Goal: Information Seeking & Learning: Check status

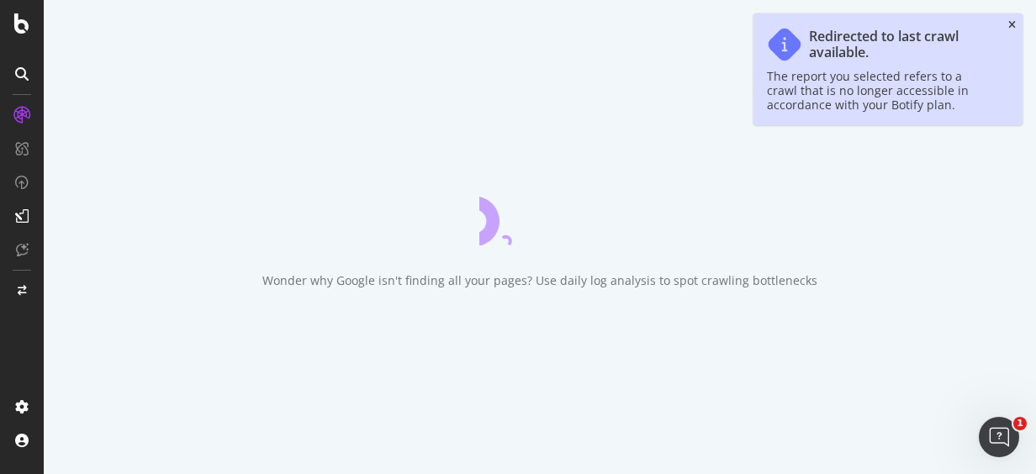
click at [1012, 26] on icon "close toast" at bounding box center [1012, 25] width 8 height 10
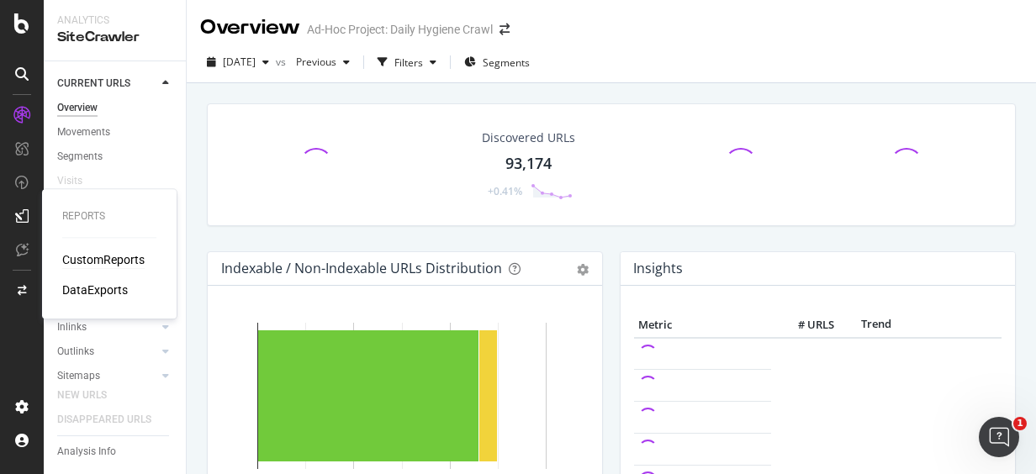
click at [82, 254] on div "CustomReports" at bounding box center [103, 259] width 82 height 17
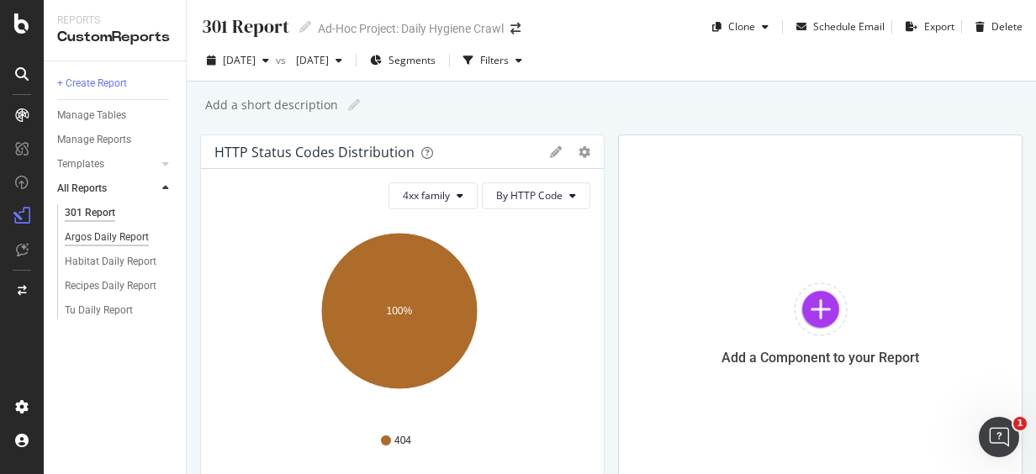
click at [131, 239] on div "Argos Daily Report" at bounding box center [107, 238] width 84 height 18
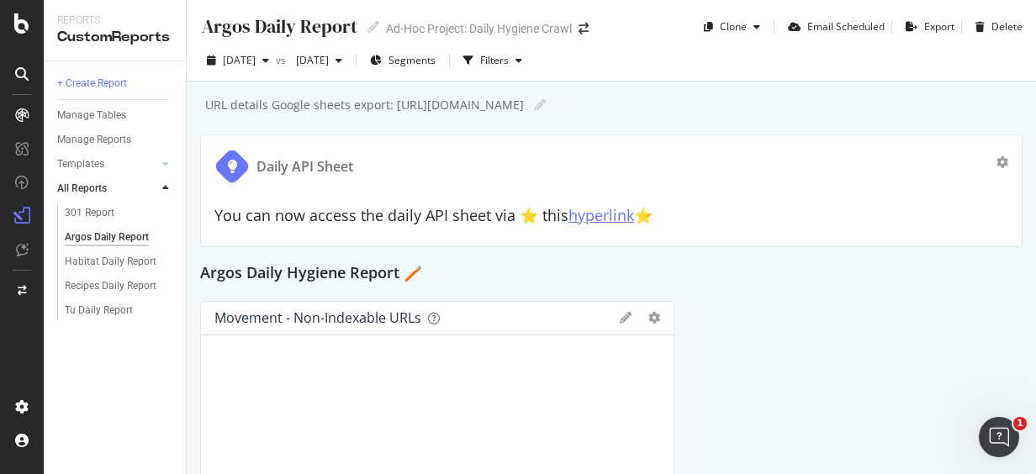
click at [595, 220] on link "hyperlink" at bounding box center [601, 215] width 66 height 20
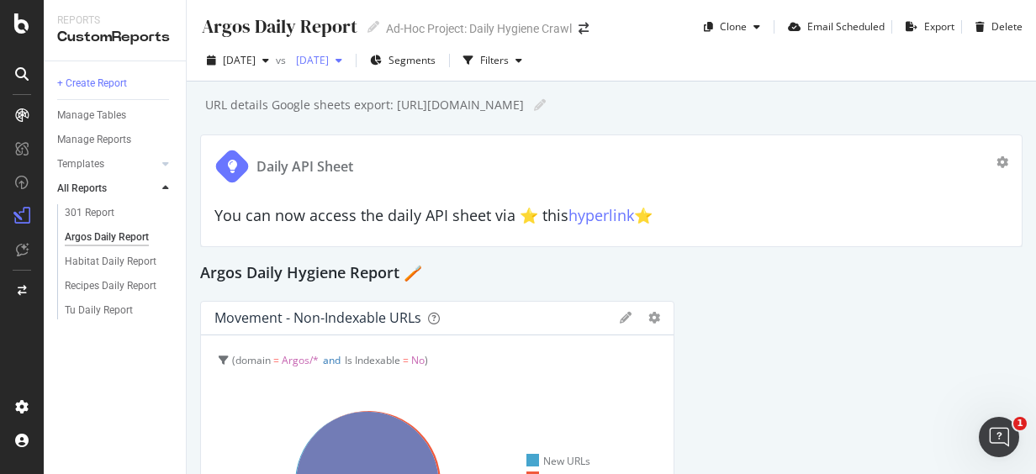
click at [349, 50] on div "[DATE]" at bounding box center [319, 60] width 60 height 25
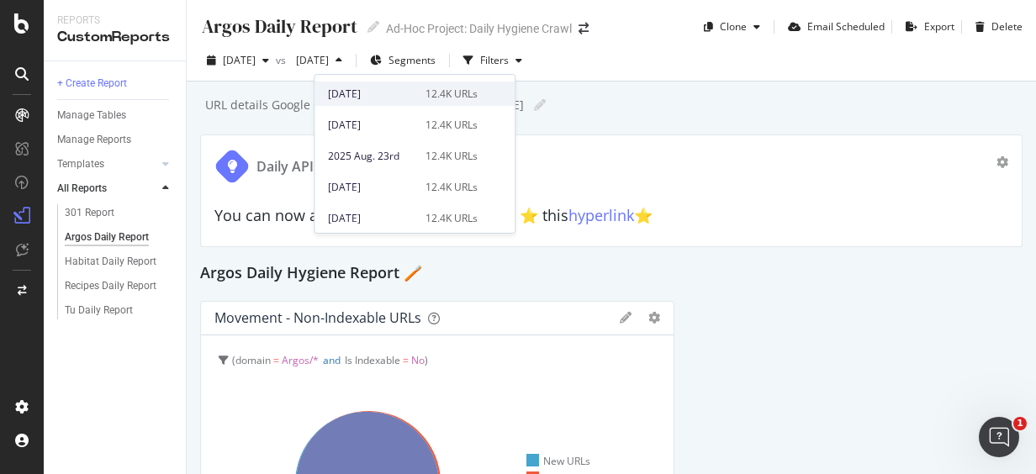
click at [408, 93] on div "[DATE]" at bounding box center [371, 94] width 87 height 15
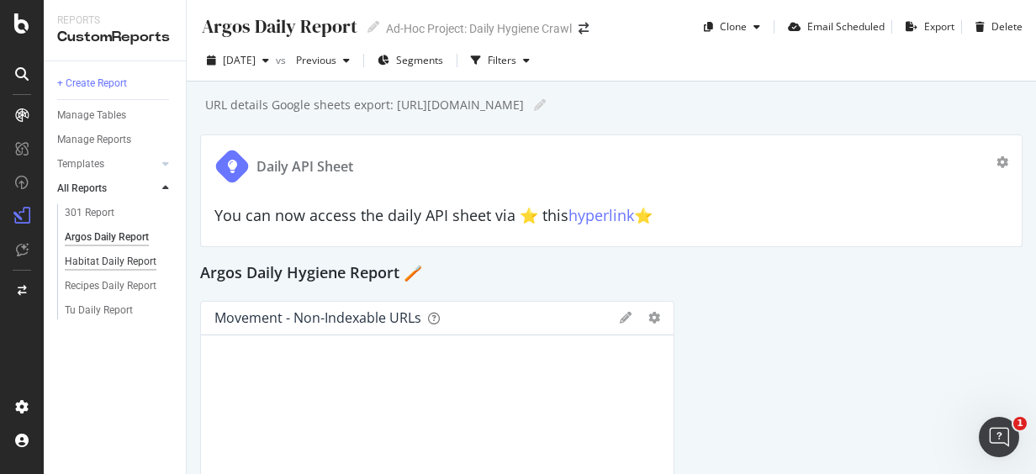
click at [129, 257] on div "Habitat Daily Report" at bounding box center [111, 262] width 92 height 18
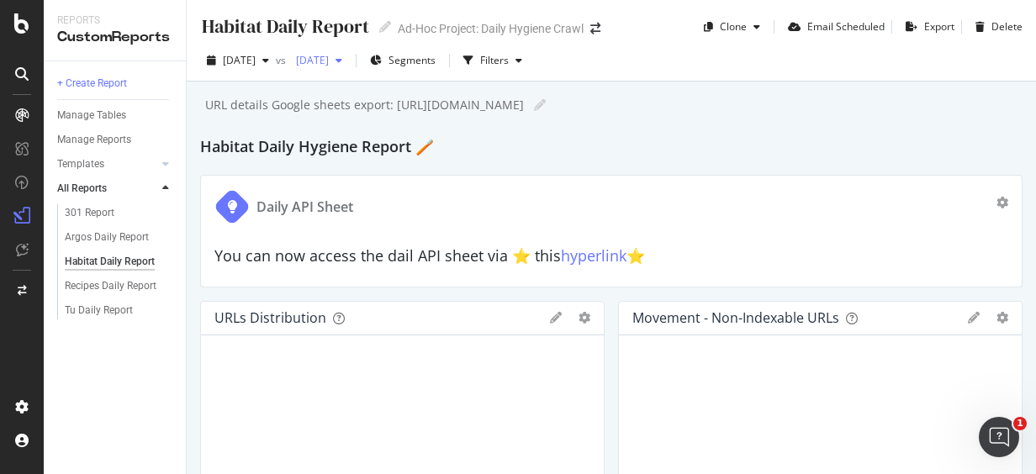
click at [342, 61] on icon "button" at bounding box center [338, 60] width 7 height 10
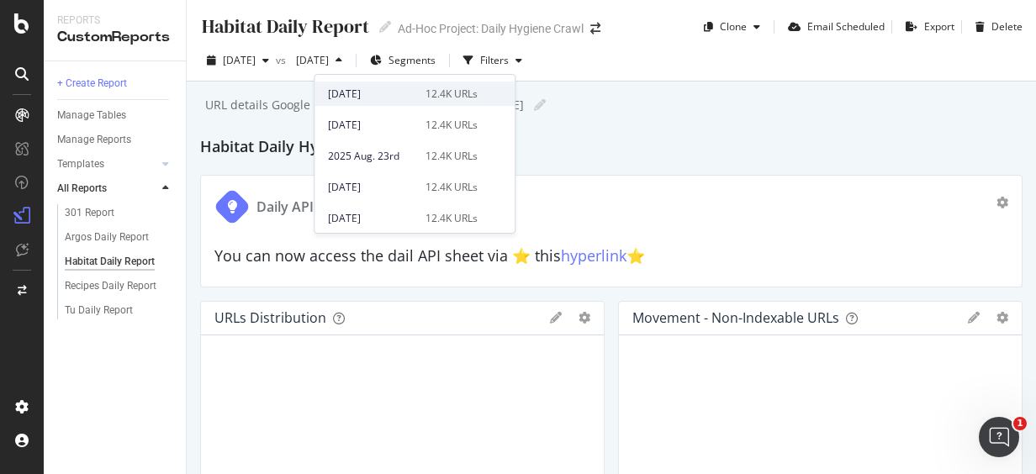
click at [432, 94] on div "12.4K URLs" at bounding box center [451, 94] width 52 height 15
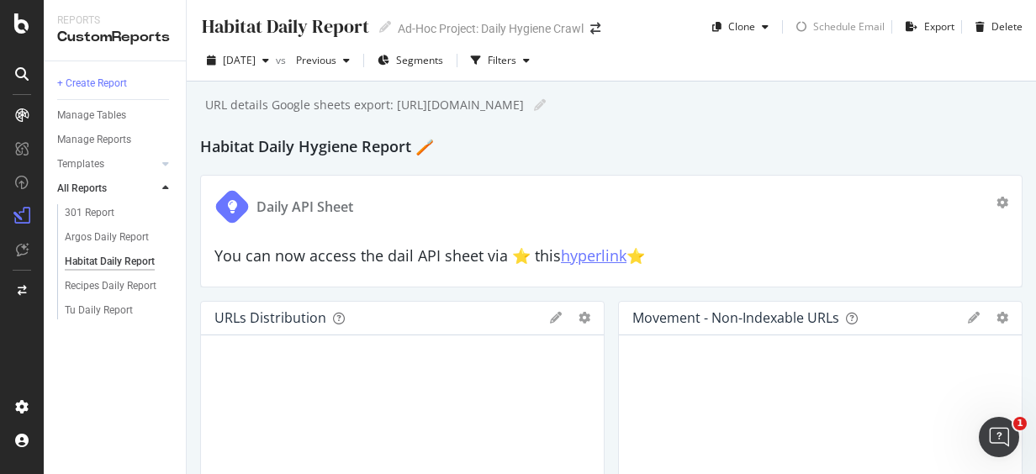
click at [572, 257] on link "hyperlink" at bounding box center [594, 255] width 66 height 20
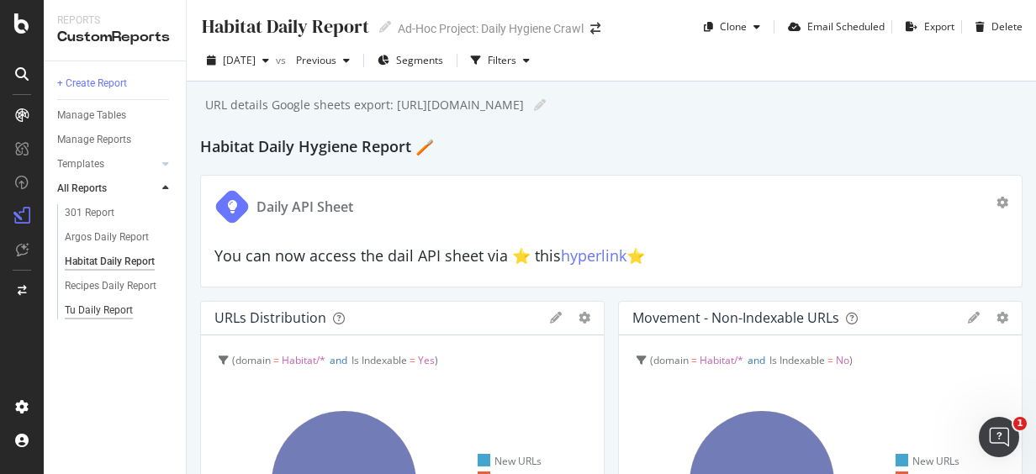
click at [124, 311] on div "Tu Daily Report" at bounding box center [99, 311] width 68 height 18
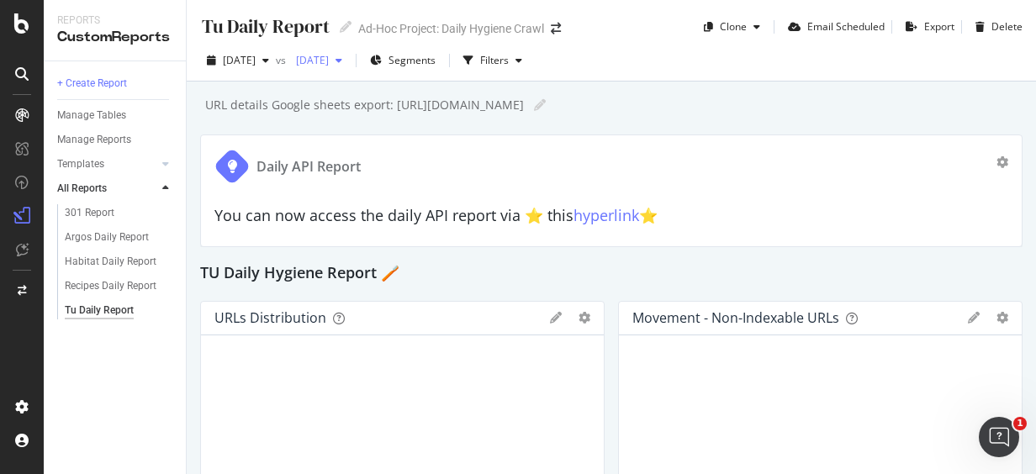
click at [349, 67] on div "[DATE]" at bounding box center [319, 60] width 60 height 25
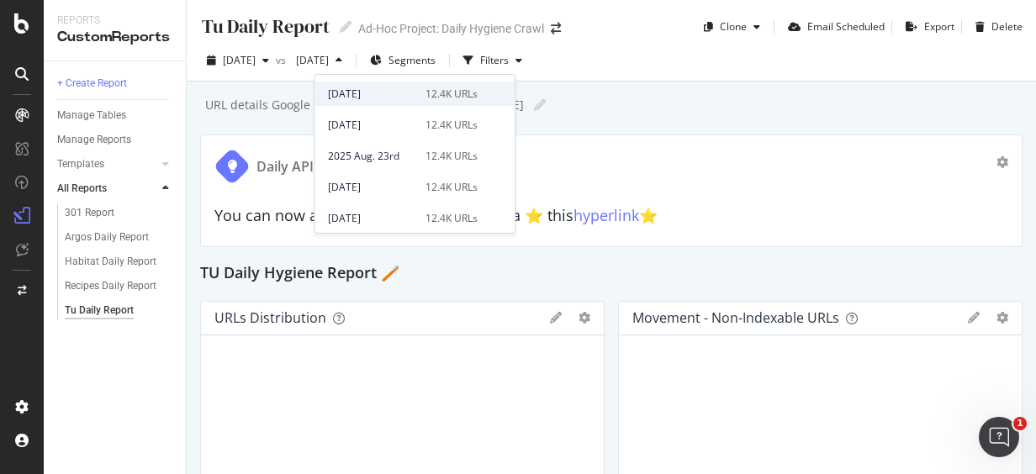
click at [403, 101] on div "[DATE] 12.4K URLs" at bounding box center [414, 94] width 200 height 24
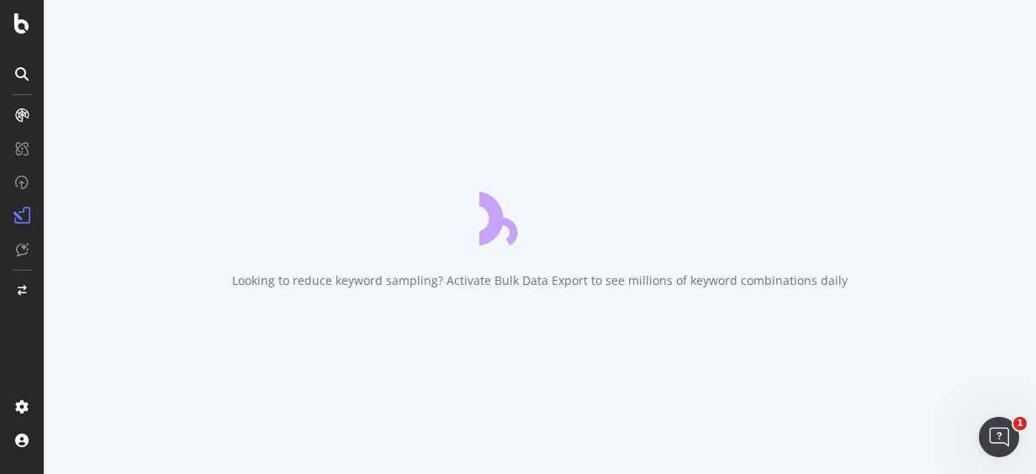
click at [415, 93] on div "Looking to reduce keyword sampling? Activate Bulk Data Export to see millions o…" at bounding box center [540, 237] width 992 height 474
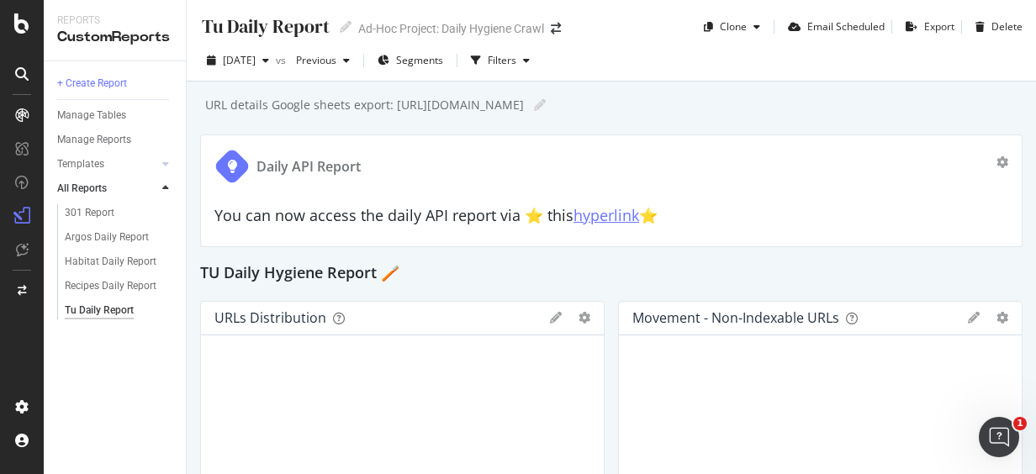
click at [617, 217] on link "hyperlink" at bounding box center [606, 215] width 66 height 20
